Goal: Task Accomplishment & Management: Use online tool/utility

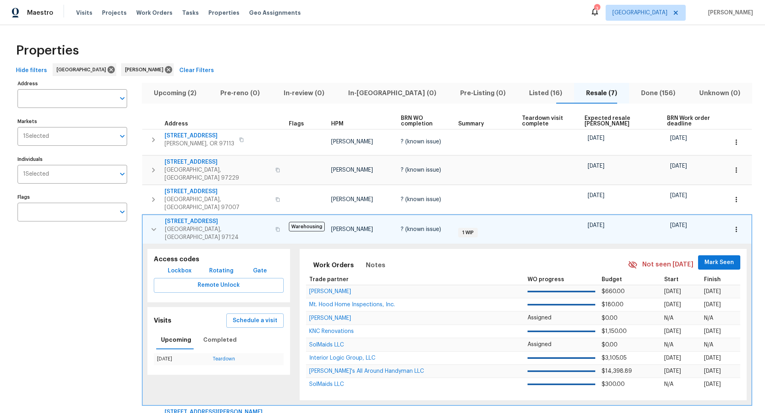
scroll to position [117, 0]
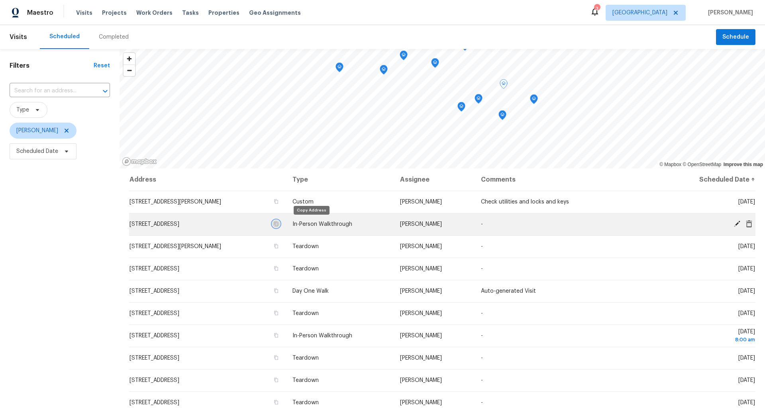
click at [278, 223] on icon "button" at bounding box center [276, 223] width 5 height 5
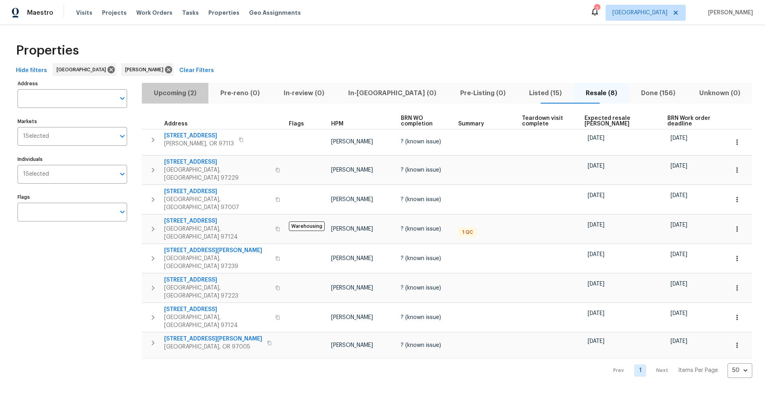
click at [188, 92] on span "Upcoming (2)" at bounding box center [175, 93] width 57 height 11
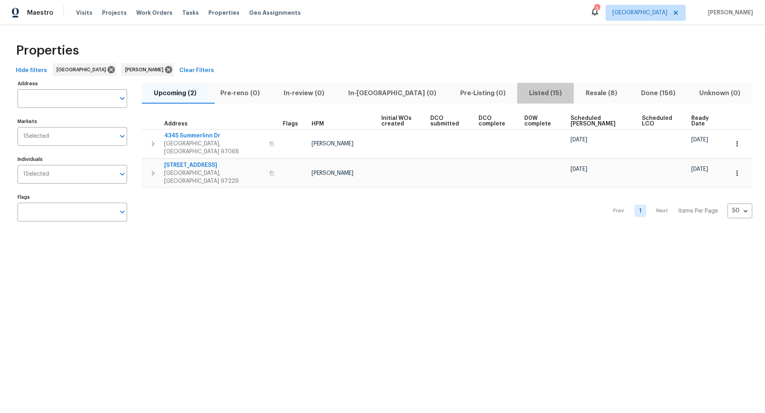
click at [526, 91] on span "Listed (15)" at bounding box center [545, 93] width 47 height 11
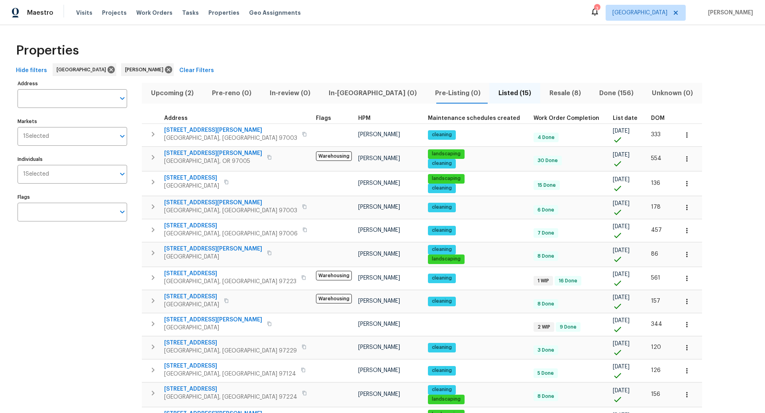
click at [545, 92] on span "Resale (8)" at bounding box center [565, 93] width 40 height 11
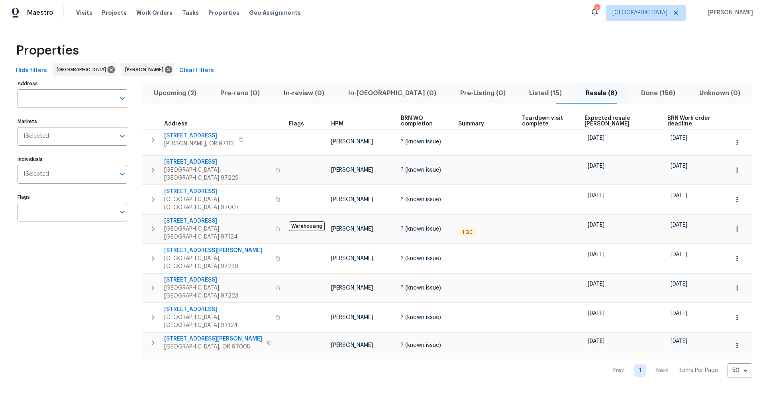
click at [524, 94] on span "Listed (15)" at bounding box center [545, 93] width 47 height 11
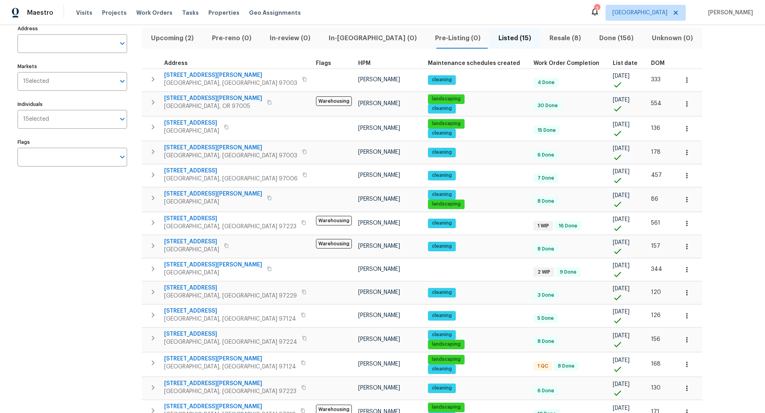
scroll to position [54, 0]
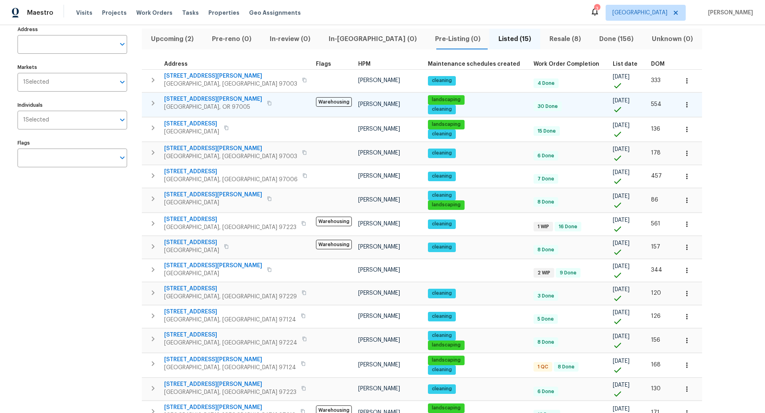
click at [155, 101] on icon "button" at bounding box center [153, 103] width 10 height 10
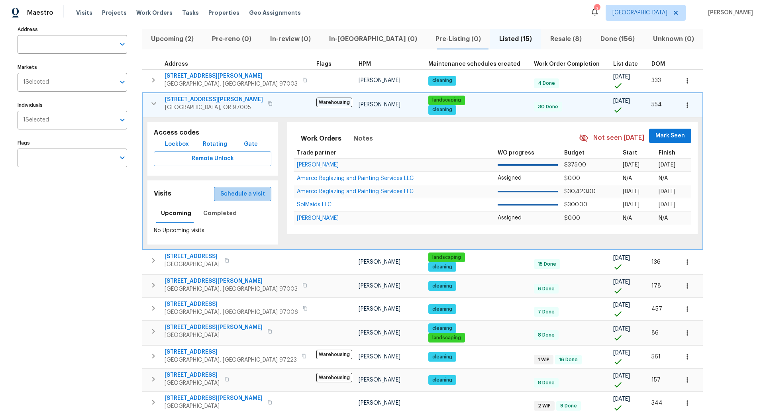
click at [235, 194] on span "Schedule a visit" at bounding box center [242, 194] width 45 height 10
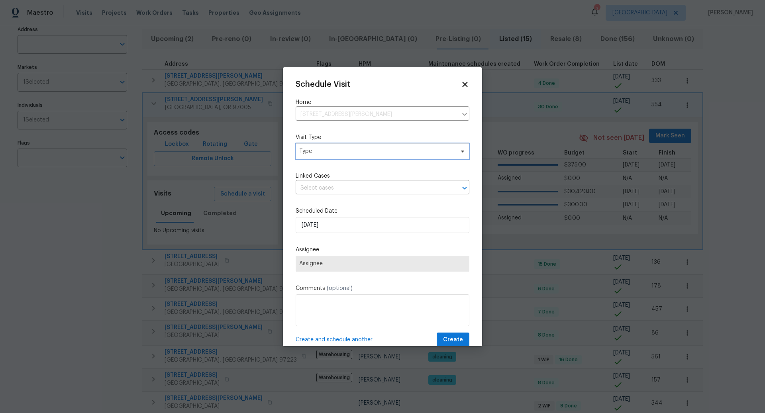
click at [375, 149] on span "Type" at bounding box center [376, 151] width 155 height 8
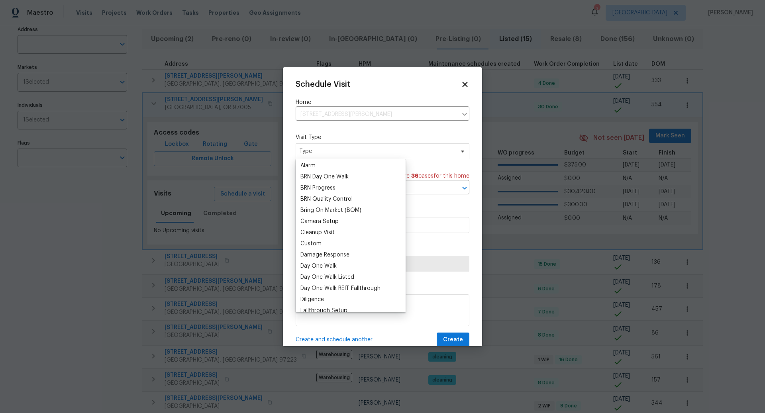
scroll to position [42, 0]
click at [312, 245] on div "Custom" at bounding box center [310, 247] width 21 height 8
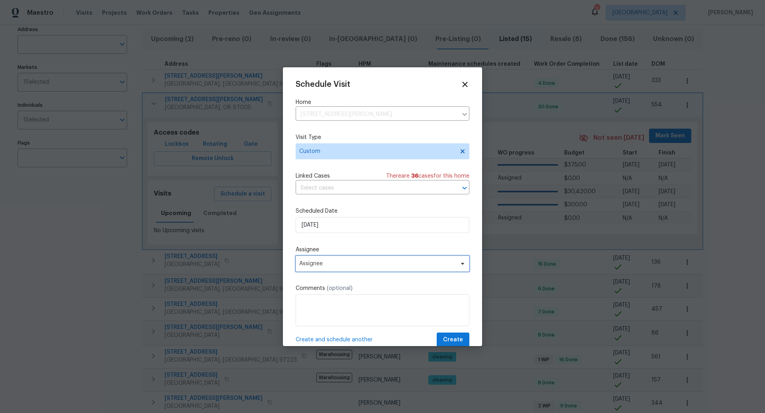
click at [330, 259] on span "Assignee" at bounding box center [382, 264] width 174 height 16
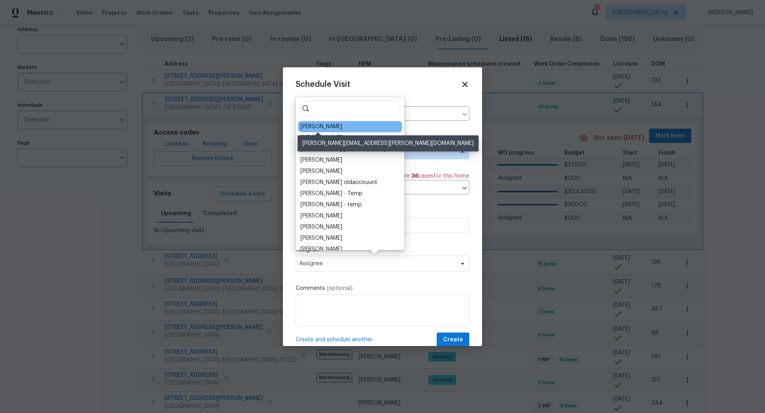
click at [324, 127] on div "[PERSON_NAME]" at bounding box center [321, 127] width 42 height 8
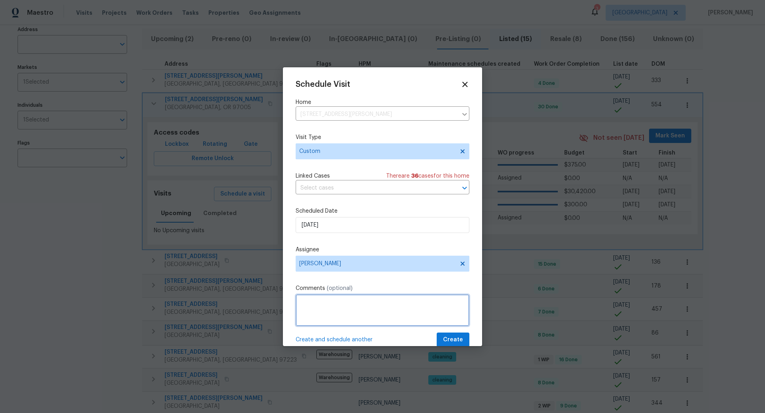
click at [312, 305] on textarea at bounding box center [382, 310] width 174 height 32
paste textarea "exterior paint in bad shape, yard needs work, balcony roof needs work"
type textarea "exterior paint in bad shape, yard needs work, balcony roof needs work"
click at [454, 339] on span "Create" at bounding box center [453, 340] width 20 height 10
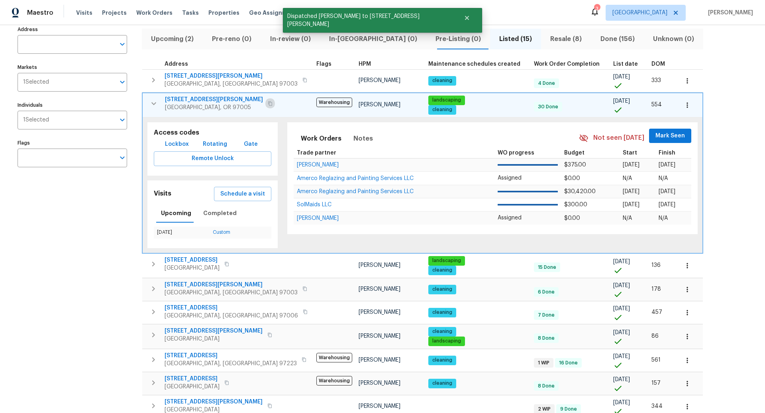
click at [268, 102] on icon "button" at bounding box center [270, 103] width 5 height 5
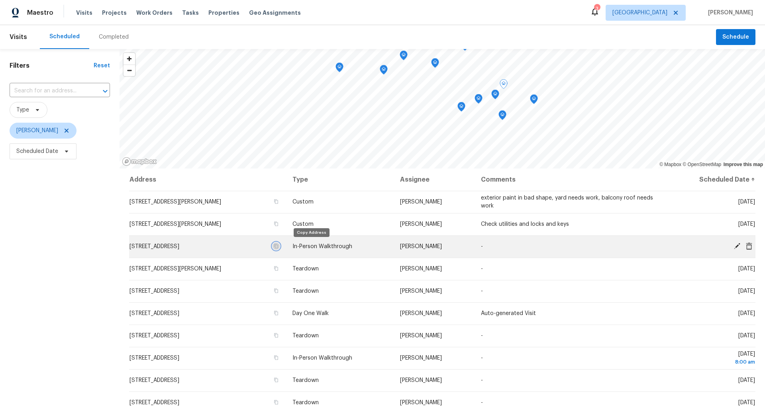
click at [278, 247] on icon "button" at bounding box center [276, 246] width 5 height 5
click at [278, 246] on icon "button" at bounding box center [276, 246] width 5 height 5
